Goal: Information Seeking & Learning: Learn about a topic

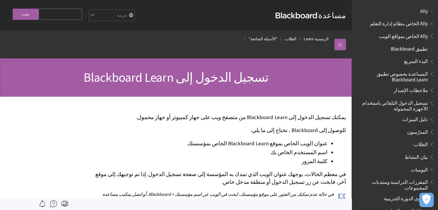
scroll to position [461, 0]
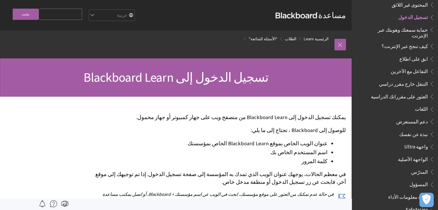
click at [68, 13] on input "Search Query" at bounding box center [60, 14] width 43 height 11
drag, startPoint x: 68, startPoint y: 13, endPoint x: 430, endPoint y: 70, distance: 366.7
click at [351, 70] on div "مساعدة Blackboard مساعدة Bb English عربية Català Cymraeg Deutsch Español Suomi …" at bounding box center [175, 48] width 351 height 97
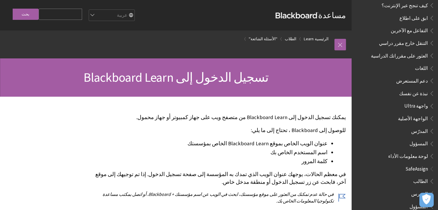
scroll to position [12, 0]
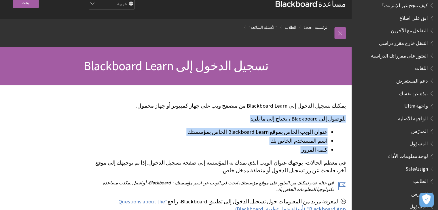
drag, startPoint x: 0, startPoint y: 98, endPoint x: 0, endPoint y: 145, distance: 46.9
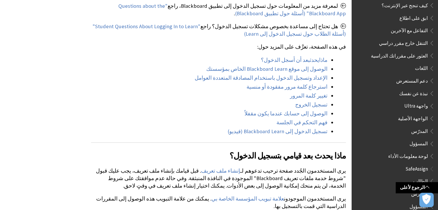
scroll to position [219, 0]
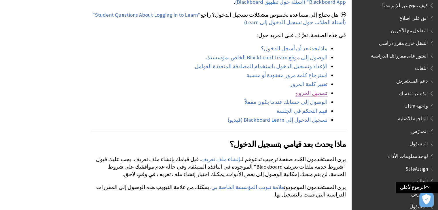
click at [320, 96] on link "تسجيل الخروج" at bounding box center [311, 93] width 32 height 7
click at [312, 95] on link "تسجيل الخروج" at bounding box center [311, 93] width 32 height 7
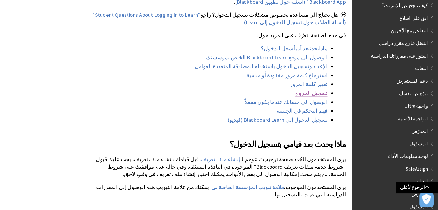
click at [312, 95] on link "تسجيل الخروج" at bounding box center [311, 93] width 32 height 7
click at [411, 184] on link "الرجوع لأعلى" at bounding box center [416, 187] width 42 height 11
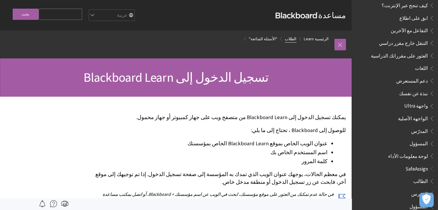
click at [294, 42] on link "الطلاب" at bounding box center [291, 38] width 12 height 7
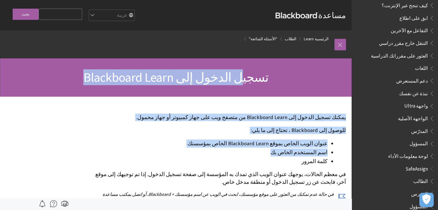
drag, startPoint x: 237, startPoint y: 77, endPoint x: 273, endPoint y: 169, distance: 99.4
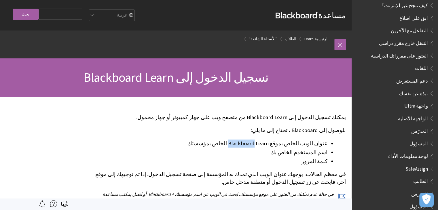
drag, startPoint x: 242, startPoint y: 145, endPoint x: 266, endPoint y: 134, distance: 26.7
click at [259, 145] on li "عنوان الويب الخاص بموقع Blackboard Learn الخاص بمؤسستك" at bounding box center [209, 144] width 236 height 8
click at [254, 140] on li "عنوان الويب الخاص بموقع Blackboard Learn الخاص بمؤسستك" at bounding box center [209, 144] width 236 height 8
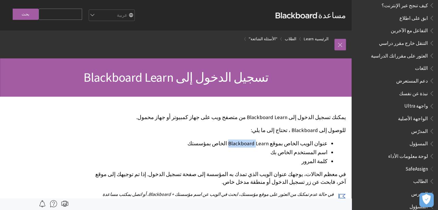
copy li "Blackboard"
click at [225, 146] on li "عنوان الويب الخاص بموقع Blackboard Learn الخاص بمؤسستك" at bounding box center [209, 144] width 236 height 8
click at [259, 143] on li "عنوان الويب الخاص بموقع Blackboard Learn الخاص بمؤسستك" at bounding box center [209, 144] width 236 height 8
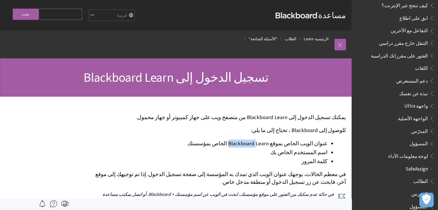
click at [259, 143] on li "عنوان الويب الخاص بموقع Blackboard Learn الخاص بمؤسستك" at bounding box center [209, 144] width 236 height 8
drag, startPoint x: 255, startPoint y: 143, endPoint x: 270, endPoint y: 144, distance: 14.7
click at [270, 144] on li "عنوان الويب الخاص بموقع Blackboard Learn الخاص بمؤسستك" at bounding box center [209, 144] width 236 height 8
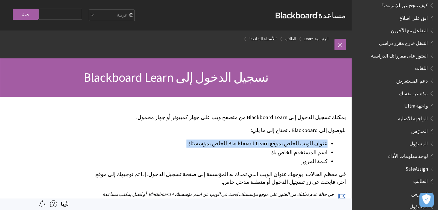
click at [270, 144] on li "عنوان الويب الخاص بموقع Blackboard Learn الخاص بمؤسستك" at bounding box center [209, 144] width 236 height 8
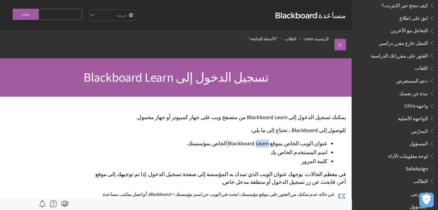
click at [270, 144] on li "عنوان الويب الخاص بموقع Blackboard Learn الخاص بمؤسستك" at bounding box center [209, 144] width 236 height 8
click at [251, 145] on li "عنوان الويب الخاص بموقع Blackboard Learn الخاص بمؤسستك" at bounding box center [209, 144] width 236 height 8
copy li "Blackboard"
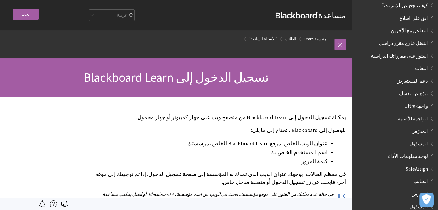
click at [42, 16] on input "Search Query" at bounding box center [60, 14] width 43 height 11
type input "["
type input "ح"
type input "جامعة الملك عبد العزيز"
click at [13, 9] on input "بحث" at bounding box center [26, 14] width 26 height 11
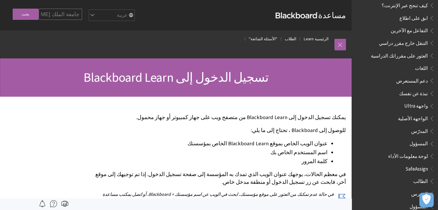
click at [13, 9] on input "بحث" at bounding box center [26, 14] width 26 height 11
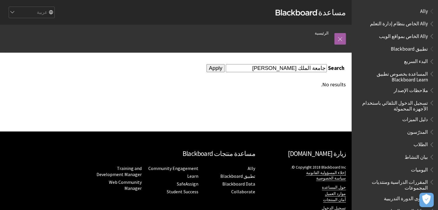
click at [224, 69] on input "Apply" at bounding box center [215, 68] width 18 height 8
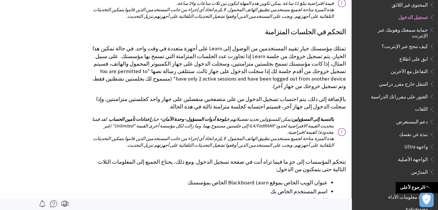
scroll to position [865, 0]
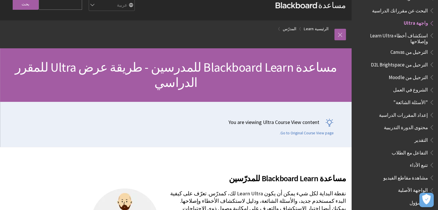
scroll to position [12, 0]
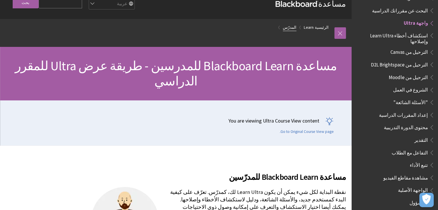
click at [291, 25] on link "المدرّس" at bounding box center [290, 27] width 14 height 7
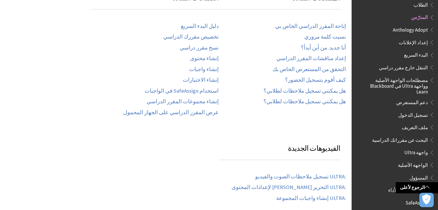
scroll to position [127, 0]
click at [329, 44] on div "إتاحة المقرر الدراسي الخاص بي نسيت كلمة مروري أنا جديد. من أين أبدأ؟ إعداد مناق…" at bounding box center [281, 63] width 127 height 93
click at [328, 49] on link "أنا جديد. من أين أبدأ؟" at bounding box center [323, 48] width 45 height 7
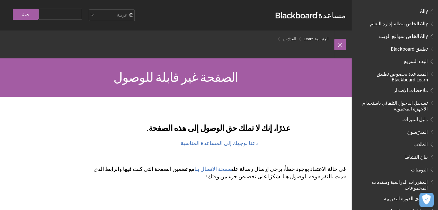
click at [410, 142] on span "الطلاب" at bounding box center [396, 145] width 77 height 10
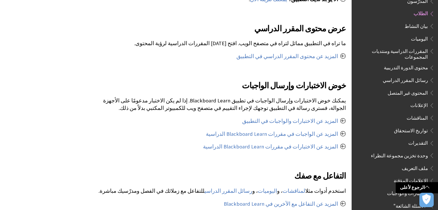
scroll to position [276, 0]
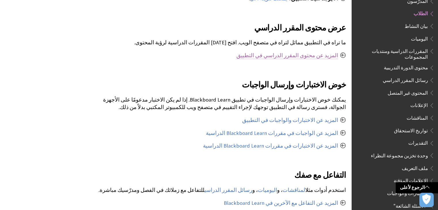
click at [298, 57] on link "المزيد عن محتوى المقرر الدراسي في التطبيق" at bounding box center [287, 55] width 102 height 7
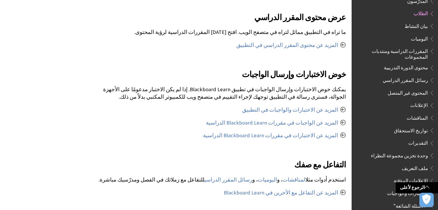
scroll to position [288, 0]
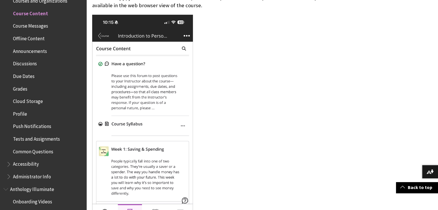
scroll to position [242, 0]
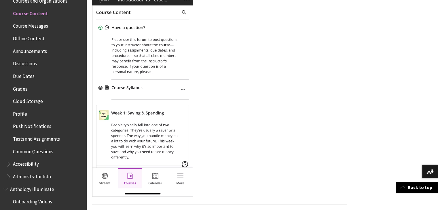
click at [14, 64] on span "Discussions" at bounding box center [25, 63] width 24 height 8
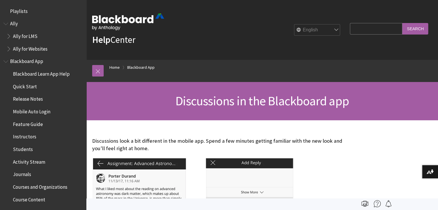
scroll to position [236, 0]
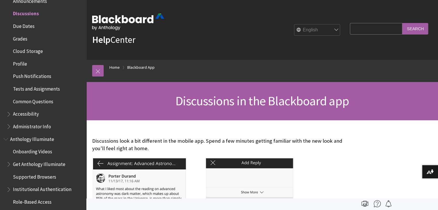
click at [314, 31] on select "English عربية Català Cymraeg Deutsch Español Suomi Français עברית Italiano 日本語 …" at bounding box center [317, 30] width 46 height 12
click at [313, 31] on select "English عربية Català Cymraeg Deutsch Español Suomi Français עברית Italiano 日本語 …" at bounding box center [317, 30] width 46 height 12
select select "/ar-sa/Blackboard_App/Discussions"
click at [294, 24] on select "English عربية Català Cymraeg Deutsch Español Suomi Français עברית Italiano 日本語 …" at bounding box center [317, 30] width 46 height 12
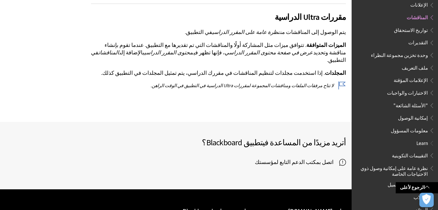
scroll to position [1143, 0]
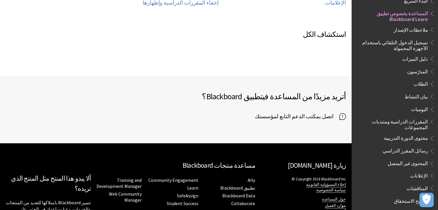
scroll to position [367, 0]
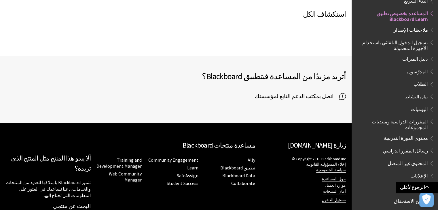
click at [416, 45] on span "تسجيل الدخول التلقائي باستخدام الأجهزة المحمولة" at bounding box center [392, 45] width 69 height 14
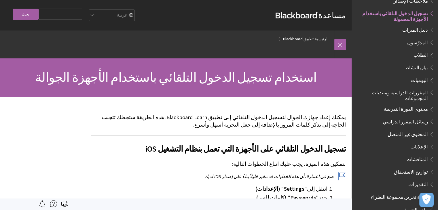
scroll to position [184, 0]
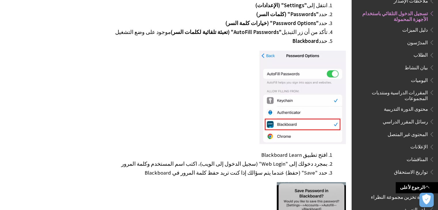
click at [246, 186] on div at bounding box center [218, 205] width 255 height 47
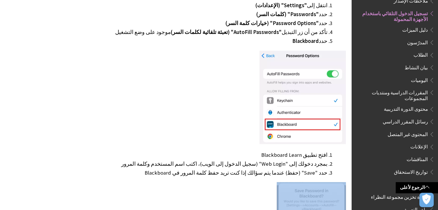
click at [246, 186] on div at bounding box center [218, 205] width 255 height 47
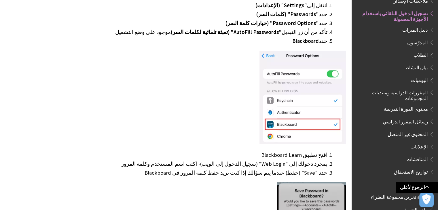
click at [255, 143] on div at bounding box center [218, 98] width 255 height 95
click at [409, 72] on span "بيان النشاط" at bounding box center [396, 68] width 77 height 10
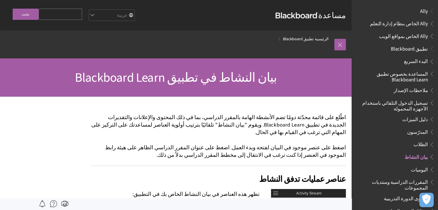
scroll to position [144, 0]
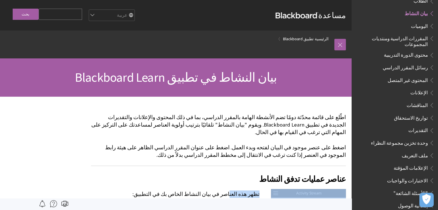
drag, startPoint x: 214, startPoint y: 156, endPoint x: 236, endPoint y: 188, distance: 38.5
click at [236, 190] on p "تظهر هذه العناصر في بيان النشاط الخاص بك في التطبيق:" at bounding box center [218, 193] width 255 height 7
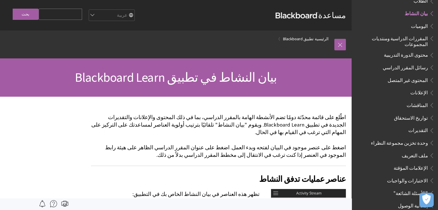
click at [220, 166] on h2 "عناصر عمليات تدفق النشاط" at bounding box center [218, 175] width 255 height 19
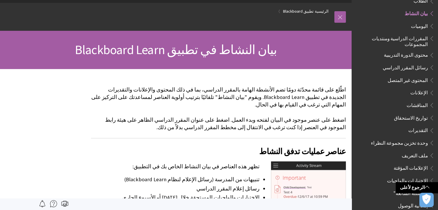
scroll to position [0, 0]
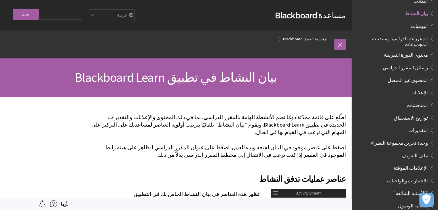
click at [402, 2] on span "الطلاب" at bounding box center [396, 1] width 77 height 10
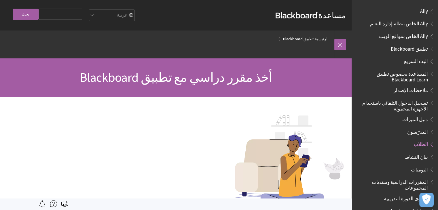
scroll to position [131, 0]
